Goal: Task Accomplishment & Management: Complete application form

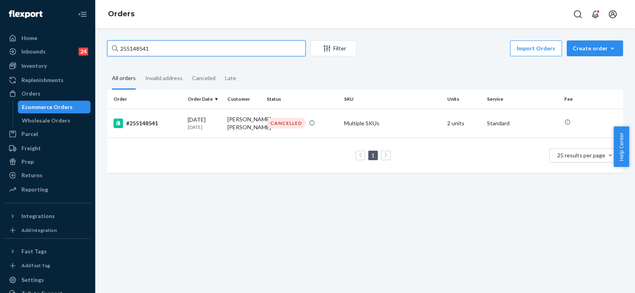
click at [143, 53] on input "255148541" at bounding box center [206, 48] width 198 height 16
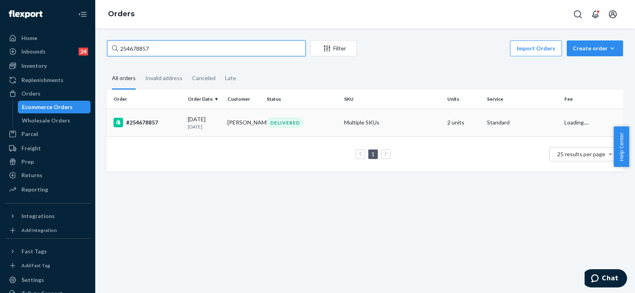
type input "254678857"
click at [196, 115] on td "[DATE] [DATE]" at bounding box center [205, 123] width 40 height 28
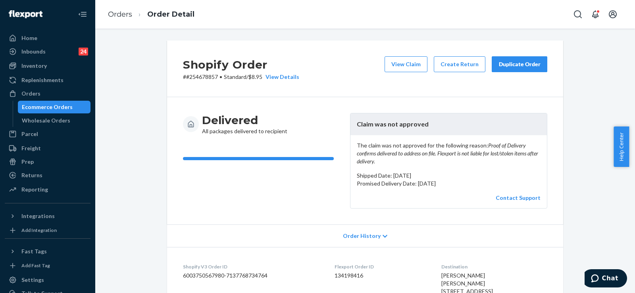
click at [533, 65] on div "Duplicate Order" at bounding box center [520, 64] width 42 height 8
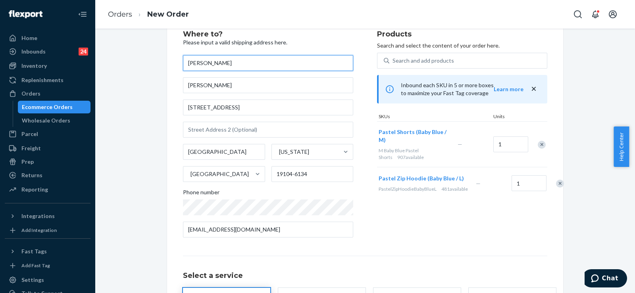
scroll to position [40, 0]
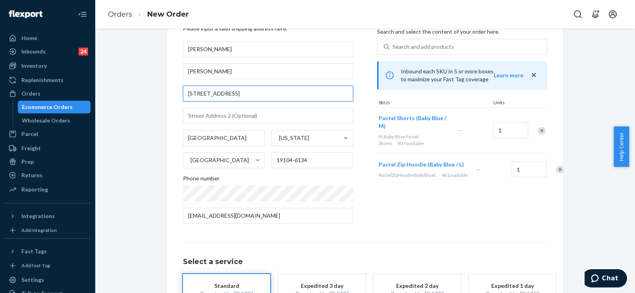
drag, startPoint x: 234, startPoint y: 94, endPoint x: 194, endPoint y: 92, distance: 40.1
click at [169, 94] on div "Where to? Please input a valid shipping address here. [PERSON_NAME] [PERSON_NAM…" at bounding box center [365, 181] width 396 height 361
paste input "text"
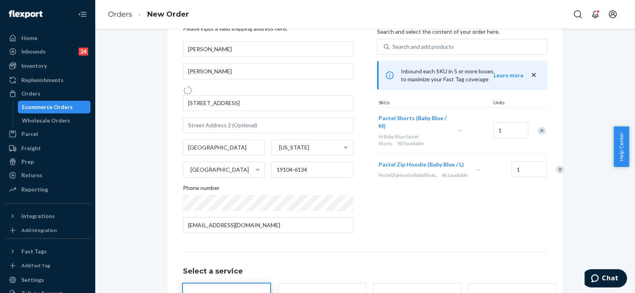
type input "[STREET_ADDRESS]"
type input "19104"
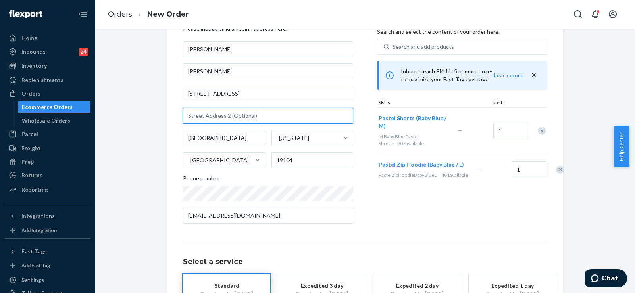
click at [210, 116] on input "text" at bounding box center [268, 116] width 170 height 16
paste input "There is a mailroom in the basement"
type input "There is a mailroom in the basement"
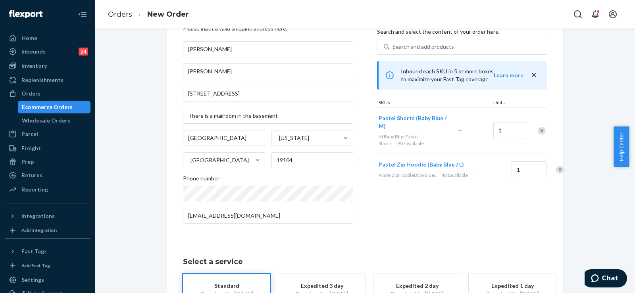
click at [402, 220] on div "Products Search and select the content of your order here. Search and add produ…" at bounding box center [462, 124] width 170 height 214
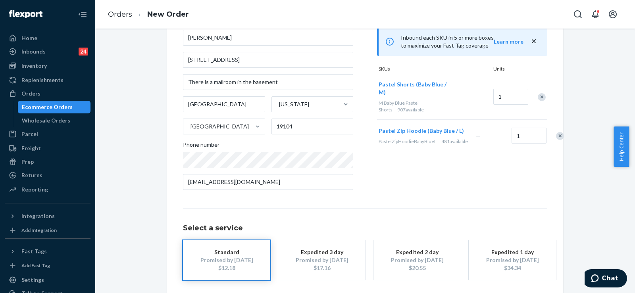
scroll to position [108, 0]
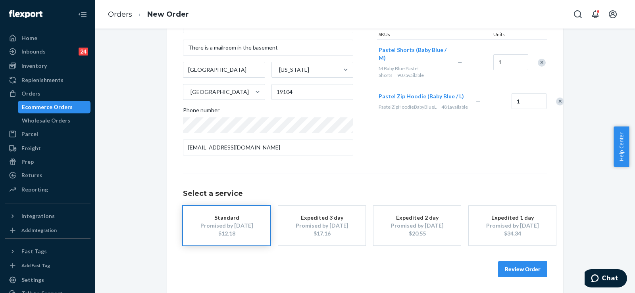
click at [528, 271] on button "Review Order" at bounding box center [522, 270] width 49 height 16
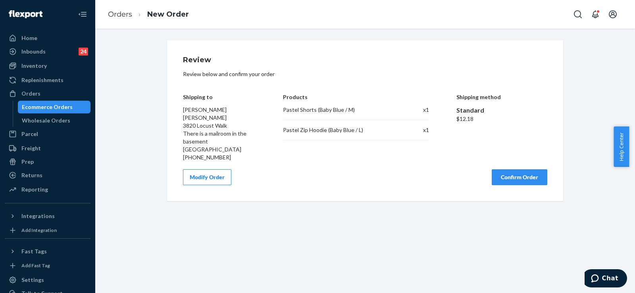
click at [527, 177] on button "Confirm Order" at bounding box center [520, 177] width 56 height 16
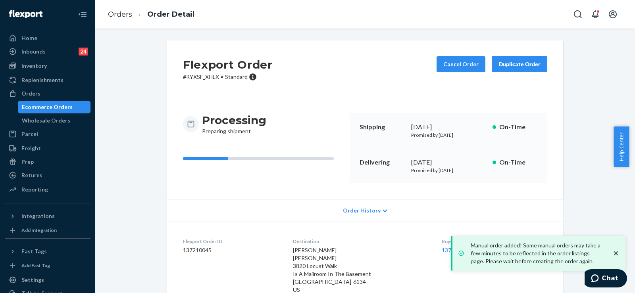
click at [197, 251] on dd "137210045" at bounding box center [231, 250] width 97 height 8
copy dd "137210045"
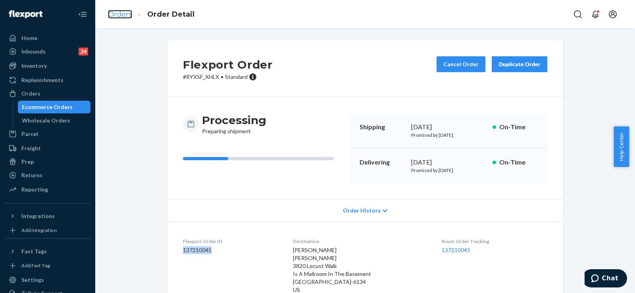
click at [119, 13] on link "Orders" at bounding box center [120, 14] width 24 height 9
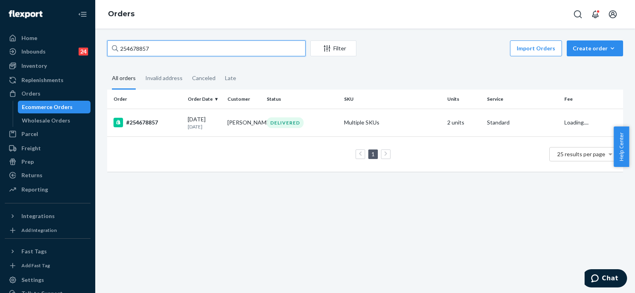
click at [134, 52] on input "254678857" at bounding box center [206, 48] width 198 height 16
paste input "5251814"
type input "255251814"
click at [206, 119] on div "[DATE] [DATE]" at bounding box center [204, 123] width 33 height 15
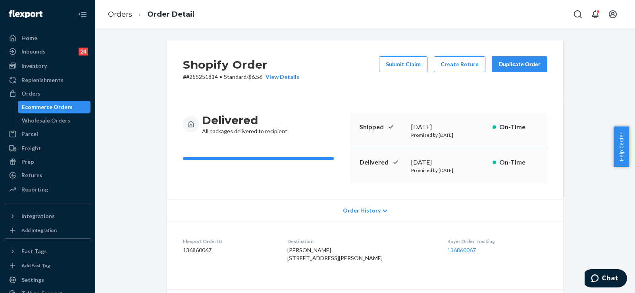
click at [270, 194] on div "Delivered All packages delivered to recipient Shipped [DATE] Promised by [DATE]…" at bounding box center [365, 148] width 396 height 102
click at [120, 13] on link "Orders" at bounding box center [120, 14] width 24 height 9
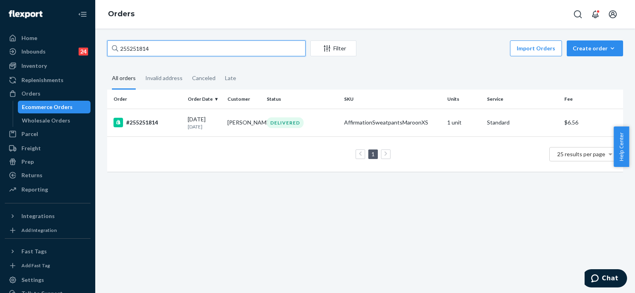
click at [140, 50] on input "255251814" at bounding box center [206, 48] width 198 height 16
paste input "35829"
type input "255235829"
click at [308, 122] on div "DELIVERED" at bounding box center [302, 122] width 74 height 11
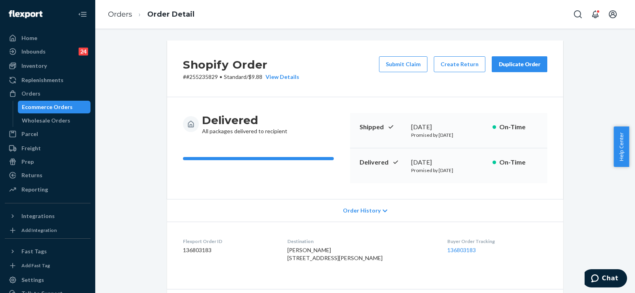
click at [283, 200] on div "Order History" at bounding box center [365, 210] width 396 height 23
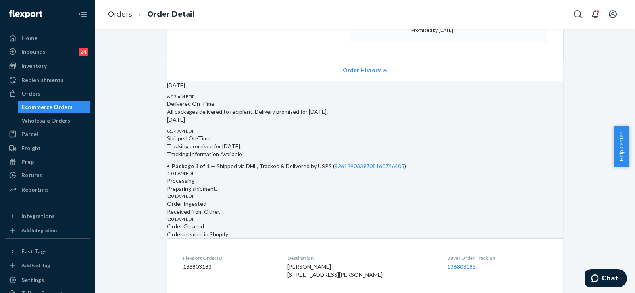
scroll to position [159, 0]
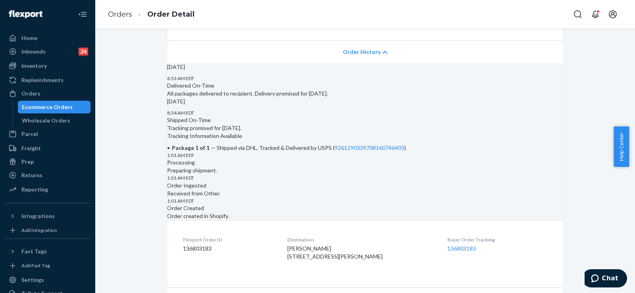
click at [237, 98] on div "[DATE] 6:53 AM EDT Delivered On-Time All packages delivered to recipient. Deliv…" at bounding box center [365, 80] width 396 height 35
click at [278, 124] on div "Shipped On-Time" at bounding box center [365, 120] width 396 height 8
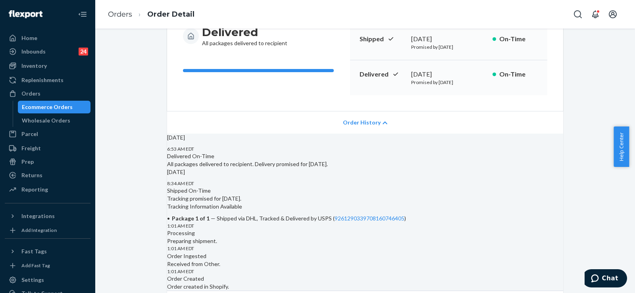
scroll to position [79, 0]
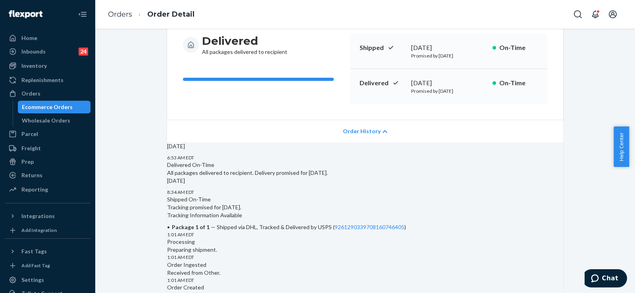
click at [383, 132] on icon at bounding box center [385, 132] width 5 height 6
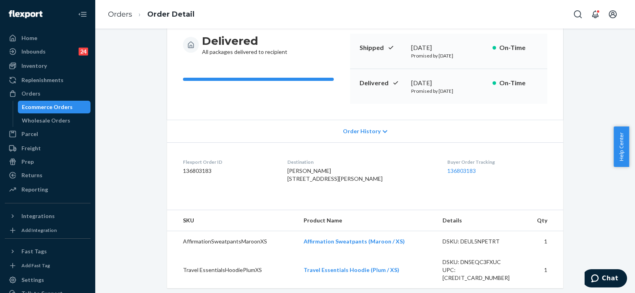
scroll to position [159, 0]
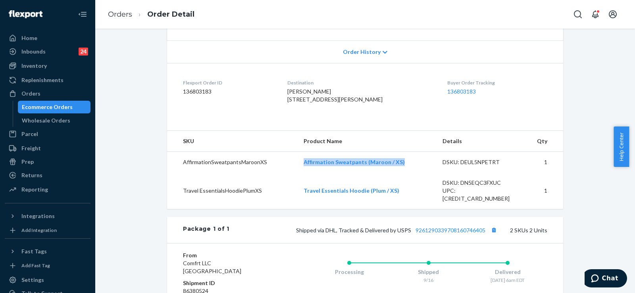
drag, startPoint x: 403, startPoint y: 177, endPoint x: 300, endPoint y: 180, distance: 103.6
click at [300, 173] on td "Affirmation Sweatpants (Maroon / XS)" at bounding box center [366, 162] width 139 height 21
copy link "Affirmation Sweatpants (Maroon / XS)"
drag, startPoint x: 292, startPoint y: 204, endPoint x: 406, endPoint y: 203, distance: 114.7
click at [406, 203] on tr "Travel EssentialsHoodiePlumXS Travel Essentials Hoodie (Plum / XS) DSKU: DN5EQC…" at bounding box center [365, 191] width 396 height 37
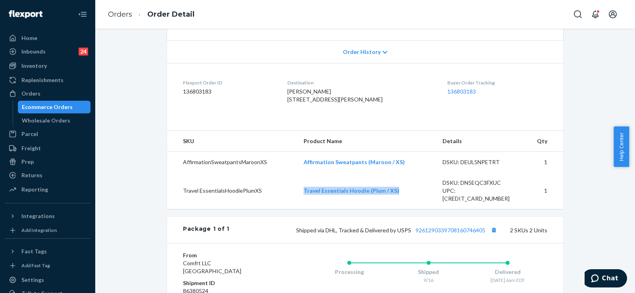
copy tr "Travel Essentials Hoodie (Plum / XS)"
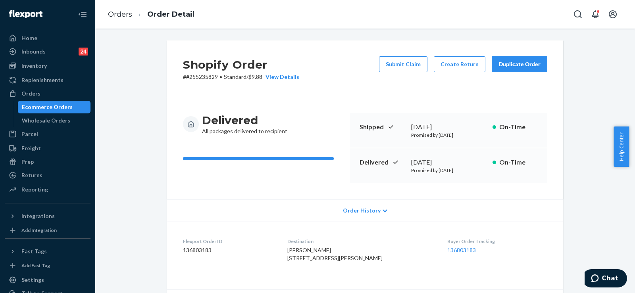
scroll to position [119, 0]
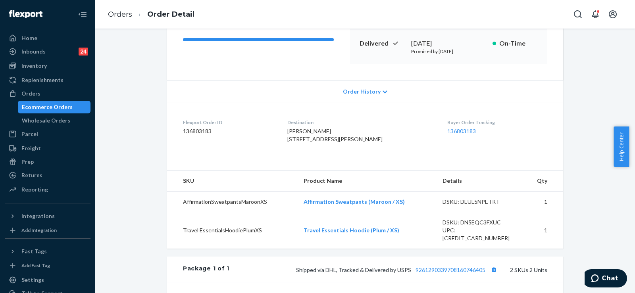
click at [579, 71] on div "Shopify Order # #255235829 • Standard / $9.88 View Details Submit Claim Create …" at bounding box center [365, 192] width 528 height 543
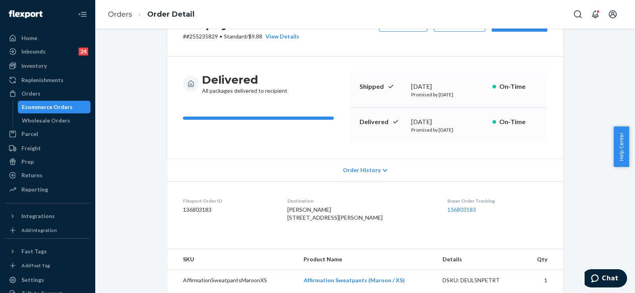
scroll to position [0, 0]
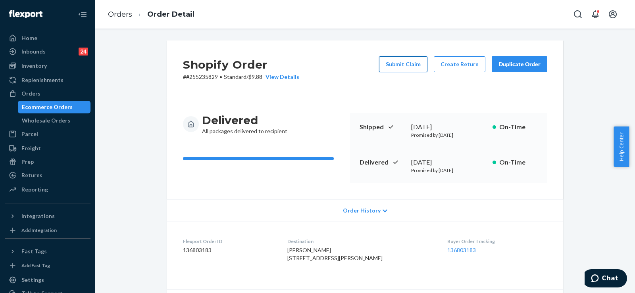
click at [410, 66] on button "Submit Claim" at bounding box center [403, 64] width 48 height 16
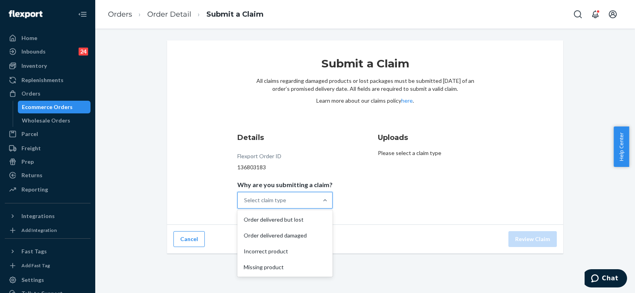
click at [313, 196] on div "Select claim type" at bounding box center [278, 201] width 80 height 16
click at [245, 196] on input "Why are you submitting a claim? option Order delivered but lost focused, 1 of 4…" at bounding box center [244, 200] width 1 height 8
click at [307, 254] on div "Incorrect product" at bounding box center [285, 252] width 92 height 16
click at [245, 204] on input "Why are you submitting a claim? option Incorrect product focused, 0 of 4. 4 res…" at bounding box center [244, 200] width 1 height 8
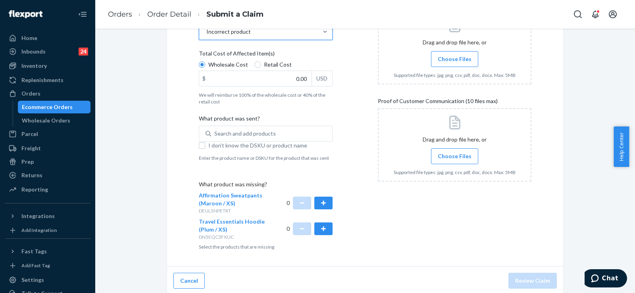
scroll to position [171, 0]
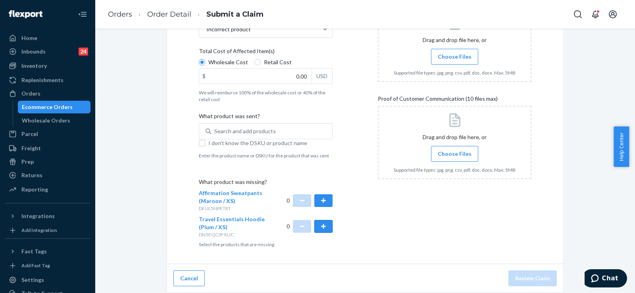
click at [321, 225] on button "button" at bounding box center [323, 226] width 18 height 13
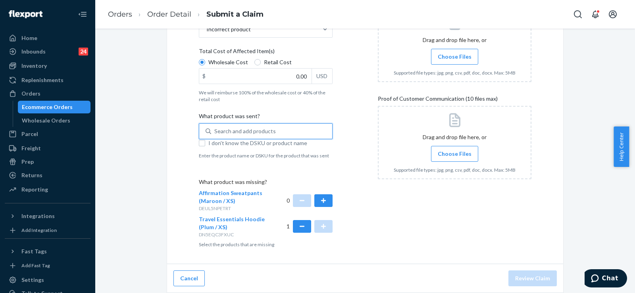
click at [248, 130] on div "Search and add products" at bounding box center [245, 131] width 62 height 8
click at [215, 130] on input "0 results available. Use Up and Down to choose options, press Enter to select t…" at bounding box center [214, 131] width 1 height 8
paste input "Travel Essentials Hoodie"
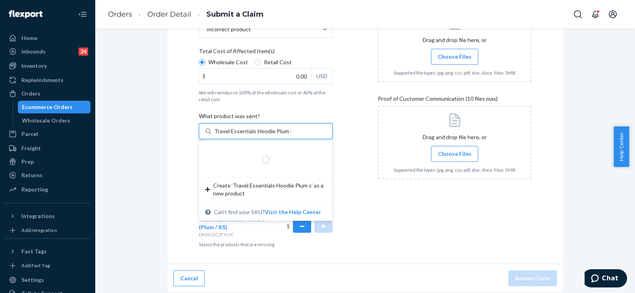
type input "Travel Essentials Hoodie Plum"
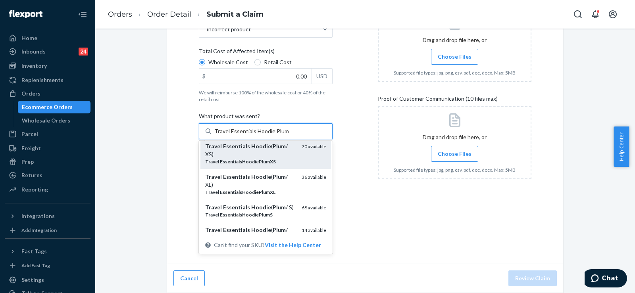
scroll to position [79, 0]
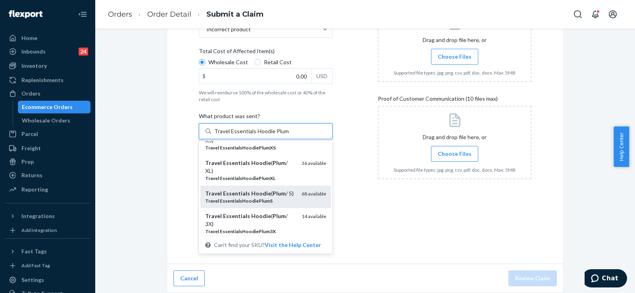
click at [285, 198] on div "Travel Essentials Hoodie ( Plum / S)" at bounding box center [250, 194] width 90 height 8
click at [285, 135] on input "Travel Essentials Hoodie Plum" at bounding box center [251, 131] width 74 height 8
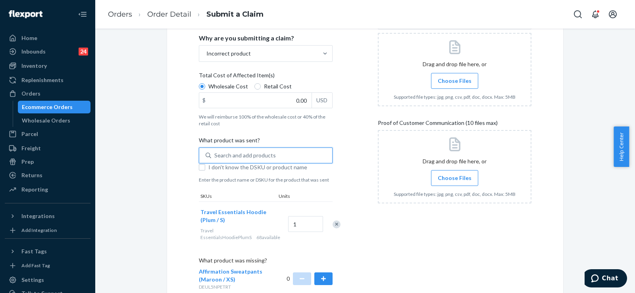
scroll to position [66, 0]
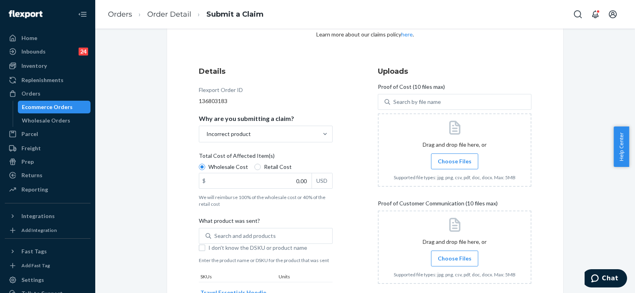
click at [609, 77] on div "Submit a Claim All claims regarding damaged products or lost packages must be s…" at bounding box center [365, 213] width 528 height 478
click at [448, 164] on span "Choose Files" at bounding box center [455, 162] width 34 height 8
click at [454, 164] on input "Choose Files" at bounding box center [454, 161] width 0 height 9
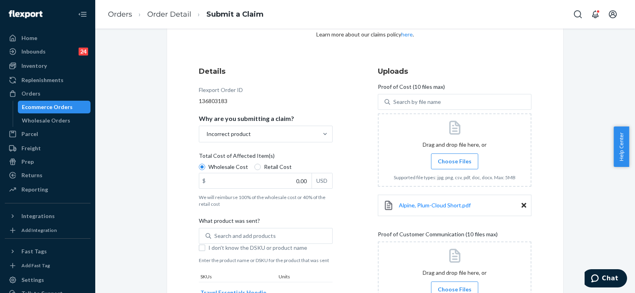
click at [572, 117] on div "Submit a Claim All claims regarding damaged products or lost packages must be s…" at bounding box center [365, 213] width 528 height 478
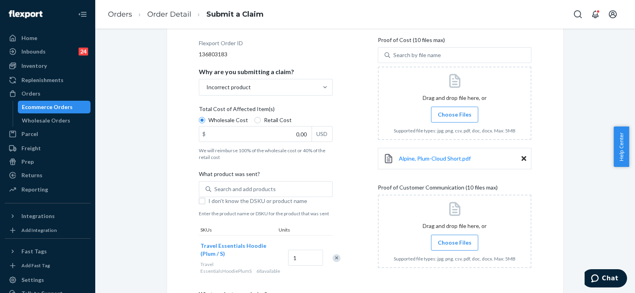
scroll to position [185, 0]
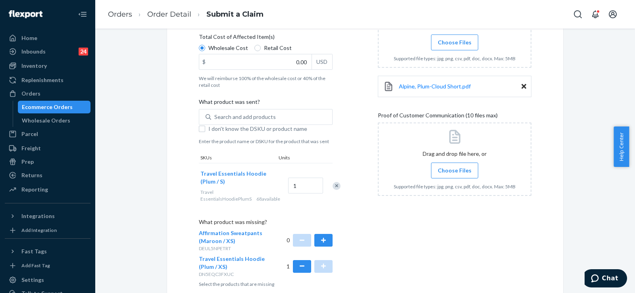
click at [467, 170] on span "Choose Files" at bounding box center [455, 171] width 34 height 8
click at [455, 170] on input "Choose Files" at bounding box center [454, 170] width 0 height 9
click at [446, 168] on span "Choose Files" at bounding box center [455, 171] width 34 height 8
click at [454, 168] on input "Choose Files" at bounding box center [454, 170] width 0 height 9
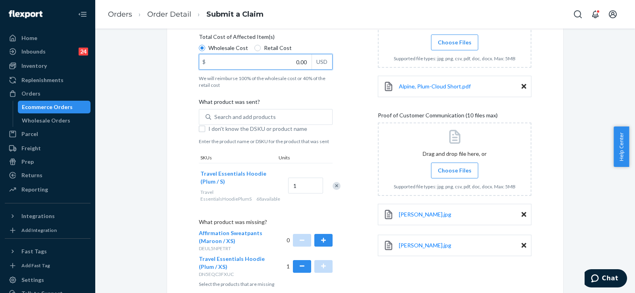
click at [270, 62] on input "0.00" at bounding box center [255, 61] width 112 height 15
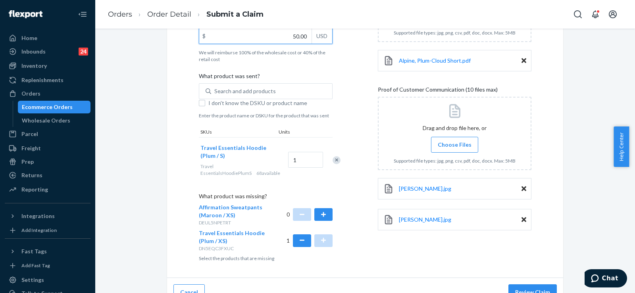
scroll to position [225, 0]
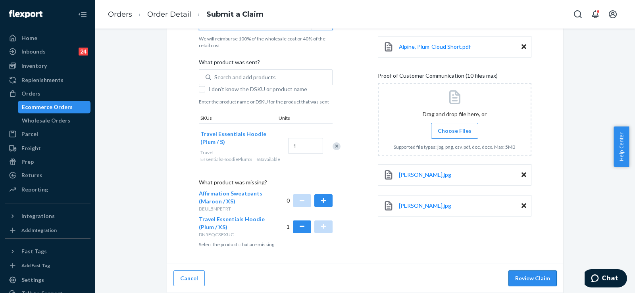
type input "50.00"
click at [518, 271] on button "Review Claim" at bounding box center [532, 279] width 48 height 16
click at [536, 275] on button "Review Claim" at bounding box center [532, 279] width 48 height 16
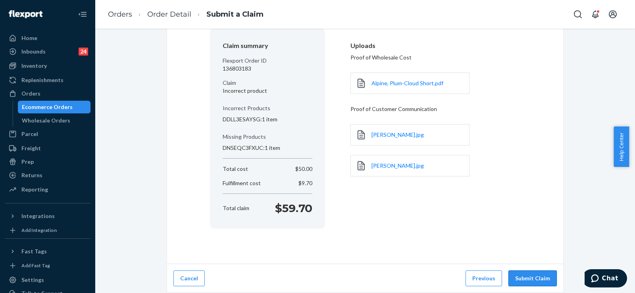
click at [539, 282] on button "Submit Claim" at bounding box center [532, 279] width 48 height 16
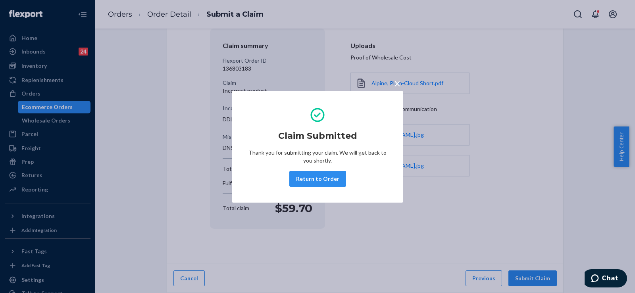
click at [320, 178] on button "Return to Order" at bounding box center [317, 179] width 57 height 16
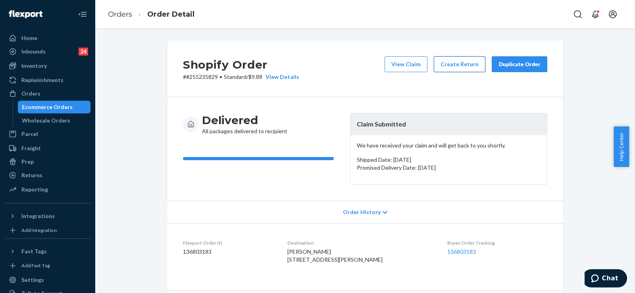
click at [468, 65] on button "Create Return" at bounding box center [460, 64] width 52 height 16
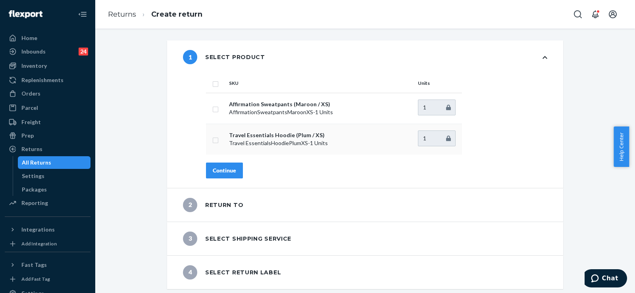
click at [212, 141] on input "checkbox" at bounding box center [215, 139] width 6 height 8
checkbox input "true"
click at [222, 171] on div "Continue" at bounding box center [224, 171] width 23 height 8
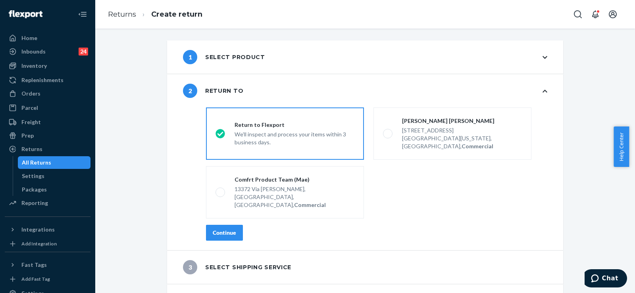
click at [222, 225] on button "Continue" at bounding box center [224, 233] width 37 height 16
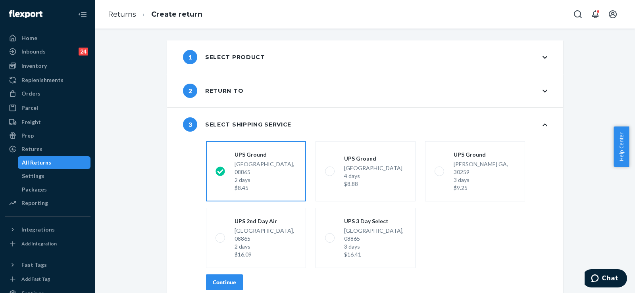
click at [224, 275] on button "Continue" at bounding box center [224, 283] width 37 height 16
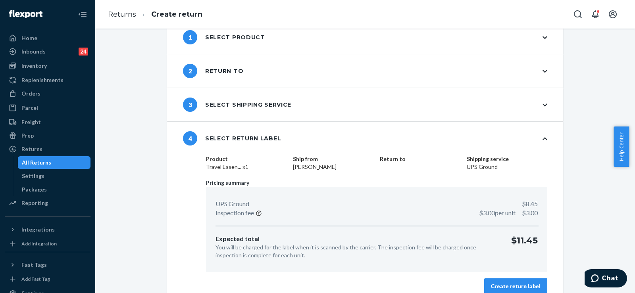
scroll to position [31, 0]
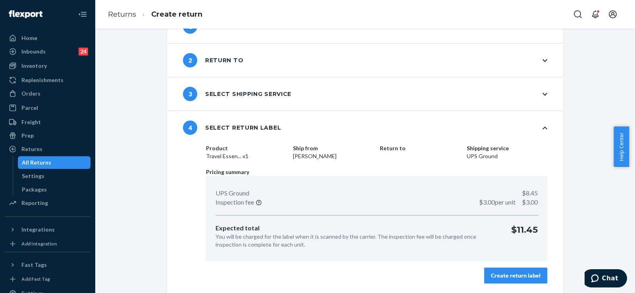
click at [510, 275] on div "Create return label" at bounding box center [516, 276] width 50 height 8
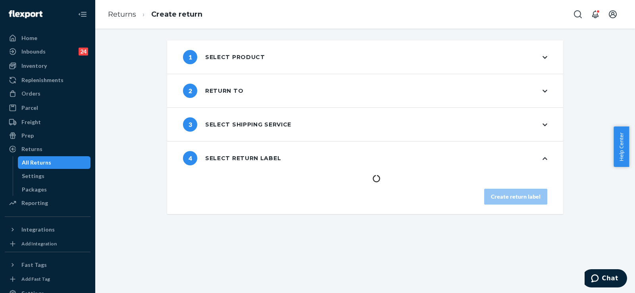
scroll to position [0, 0]
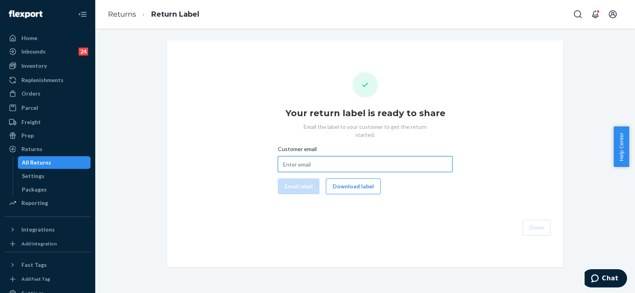
click at [348, 157] on input "Customer email" at bounding box center [365, 164] width 175 height 16
paste input "[EMAIL_ADDRESS][DOMAIN_NAME]"
type input "[EMAIL_ADDRESS][DOMAIN_NAME]"
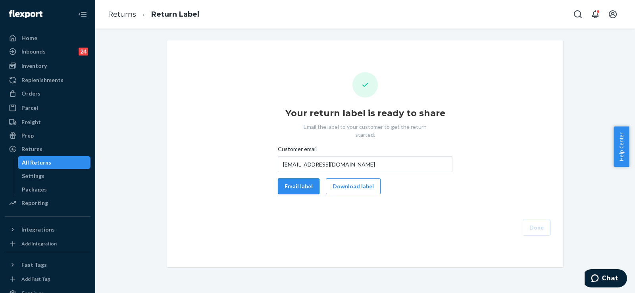
click at [297, 179] on button "Email label" at bounding box center [299, 187] width 42 height 16
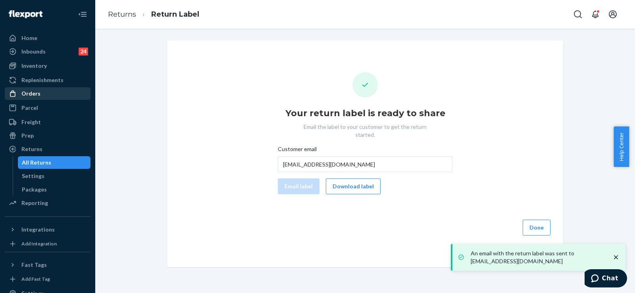
click at [46, 93] on div "Orders" at bounding box center [48, 93] width 84 height 11
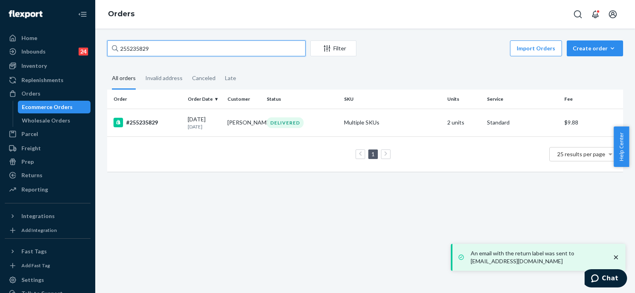
click at [144, 47] on input "255235829" at bounding box center [206, 48] width 198 height 16
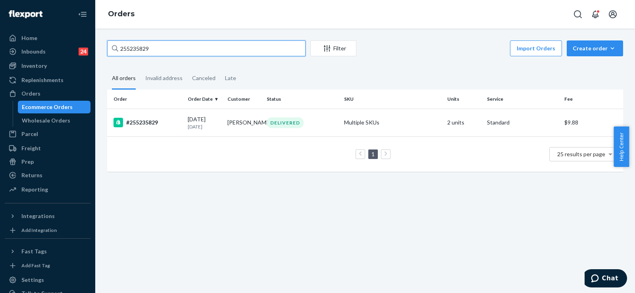
paste input "53233392"
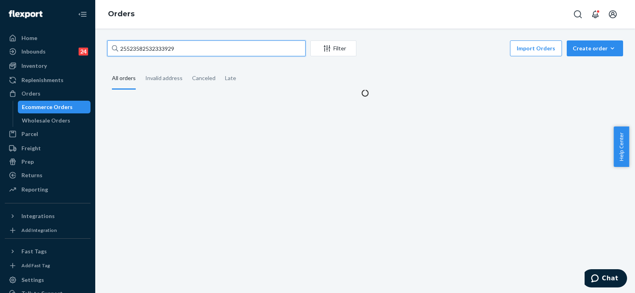
click at [145, 50] on input "25523582532333929" at bounding box center [206, 48] width 198 height 16
click at [146, 50] on input "25523582532333929" at bounding box center [206, 48] width 198 height 16
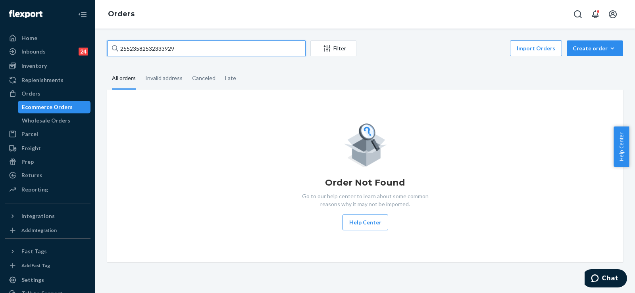
paste input "3233392"
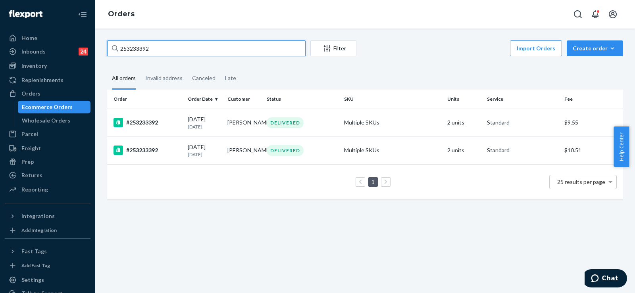
type input "253233392"
click at [210, 160] on td "[DATE] [DATE]" at bounding box center [205, 151] width 40 height 28
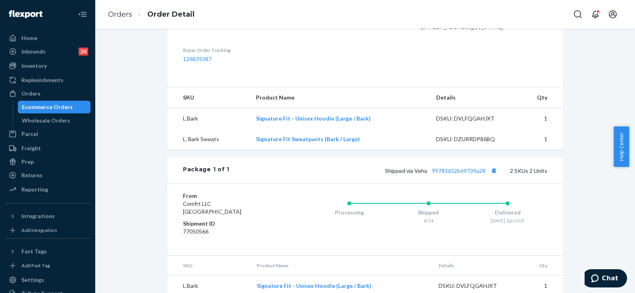
scroll to position [159, 0]
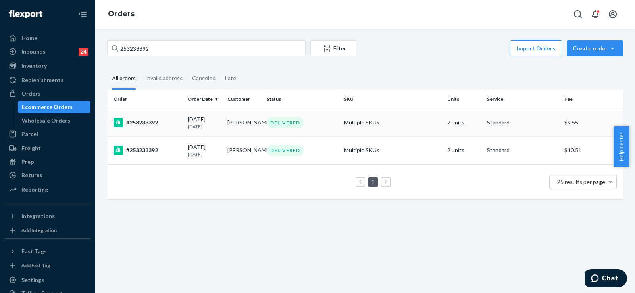
click at [186, 123] on td "[DATE] [DATE]" at bounding box center [205, 123] width 40 height 28
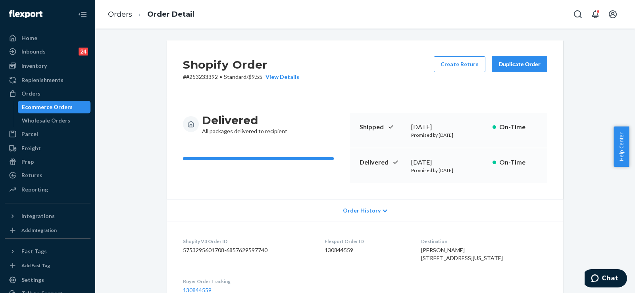
click at [515, 67] on div "Duplicate Order" at bounding box center [520, 64] width 42 height 8
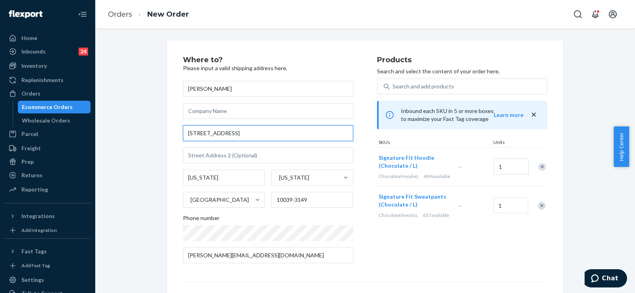
drag, startPoint x: 266, startPoint y: 131, endPoint x: 156, endPoint y: 131, distance: 110.3
click at [158, 131] on div "Where to? Please input a valid shipping address here. [PERSON_NAME] [STREET_ADD…" at bounding box center [365, 220] width 528 height 361
paste input "[STREET_ADDRESS][PERSON_NAME]"
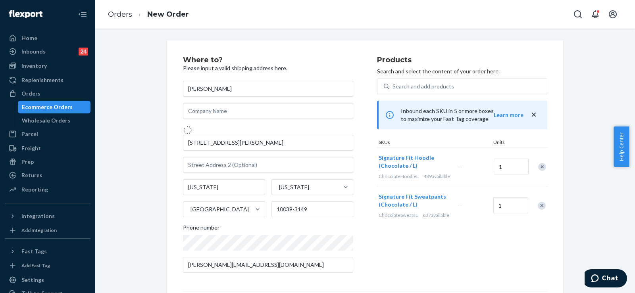
type input "[STREET_ADDRESS][PERSON_NAME]"
type input "Brooklyn - [US_STATE]"
type input "11207"
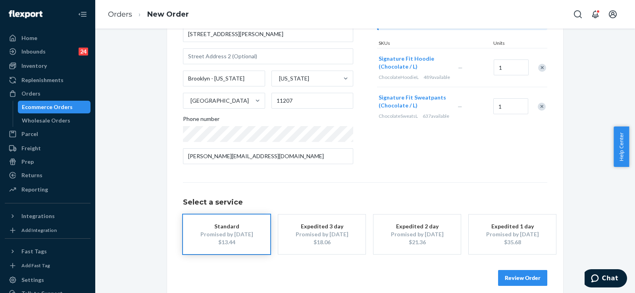
scroll to position [108, 0]
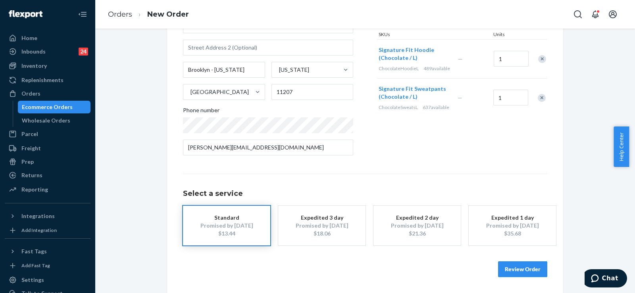
click at [539, 274] on button "Review Order" at bounding box center [522, 270] width 49 height 16
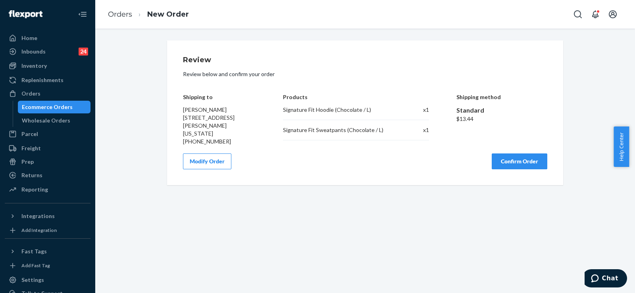
click at [510, 158] on button "Confirm Order" at bounding box center [520, 162] width 56 height 16
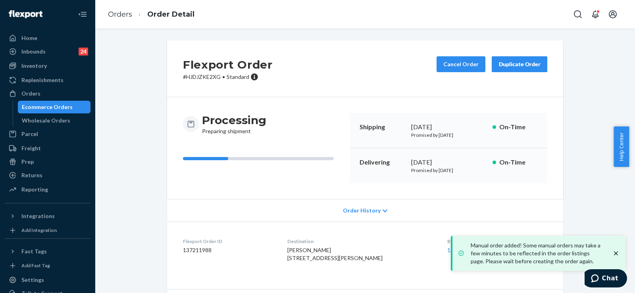
click at [201, 252] on dd "137211988" at bounding box center [229, 250] width 92 height 8
copy dd "137211988"
